Goal: Navigation & Orientation: Understand site structure

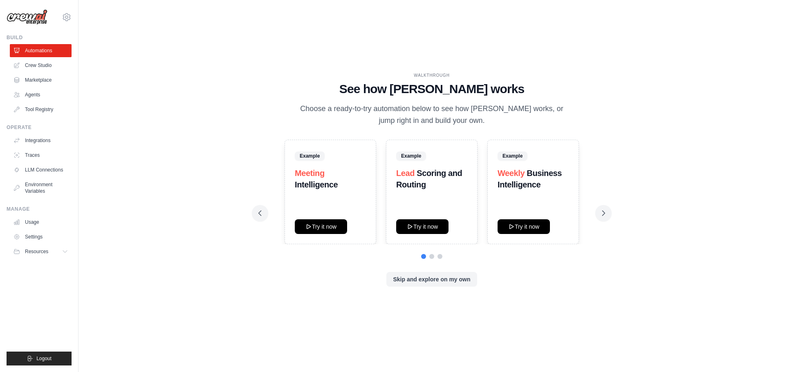
click at [315, 178] on span "Meeting" at bounding box center [310, 173] width 30 height 9
click at [317, 185] on strong "Intelligence" at bounding box center [316, 184] width 43 height 9
click at [317, 176] on span "Meeting" at bounding box center [310, 173] width 30 height 9
click at [315, 181] on strong "Intelligence" at bounding box center [316, 184] width 43 height 9
click at [33, 66] on link "Crew Studio" at bounding box center [42, 65] width 62 height 13
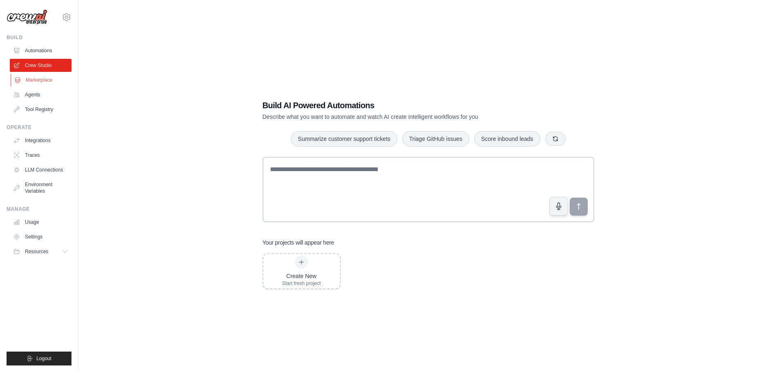
click at [34, 85] on link "Marketplace" at bounding box center [42, 80] width 62 height 13
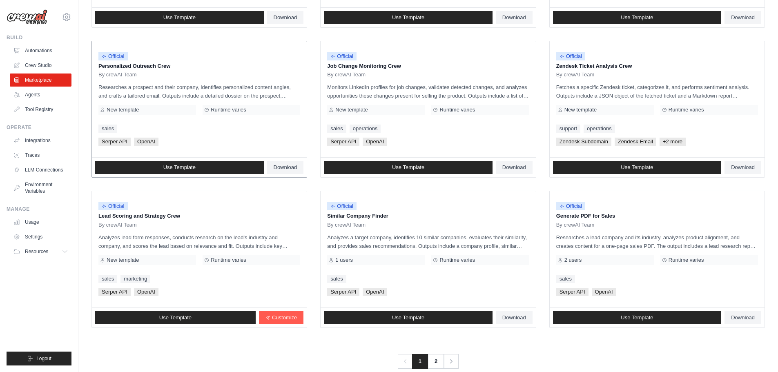
scroll to position [385, 0]
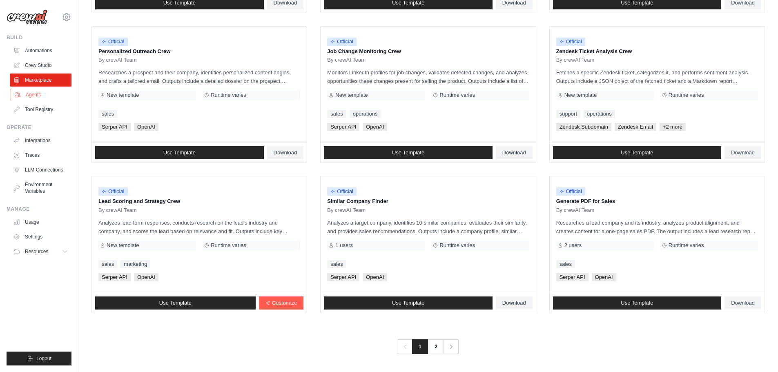
click at [44, 96] on link "Agents" at bounding box center [42, 94] width 62 height 13
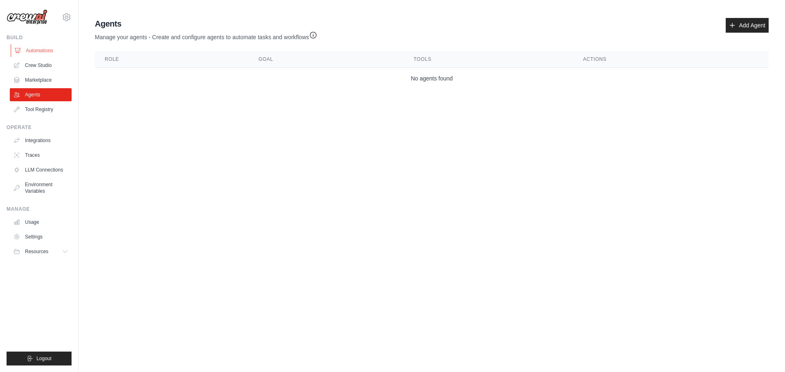
click at [40, 52] on link "Automations" at bounding box center [42, 50] width 62 height 13
